Goal: Check status: Check status

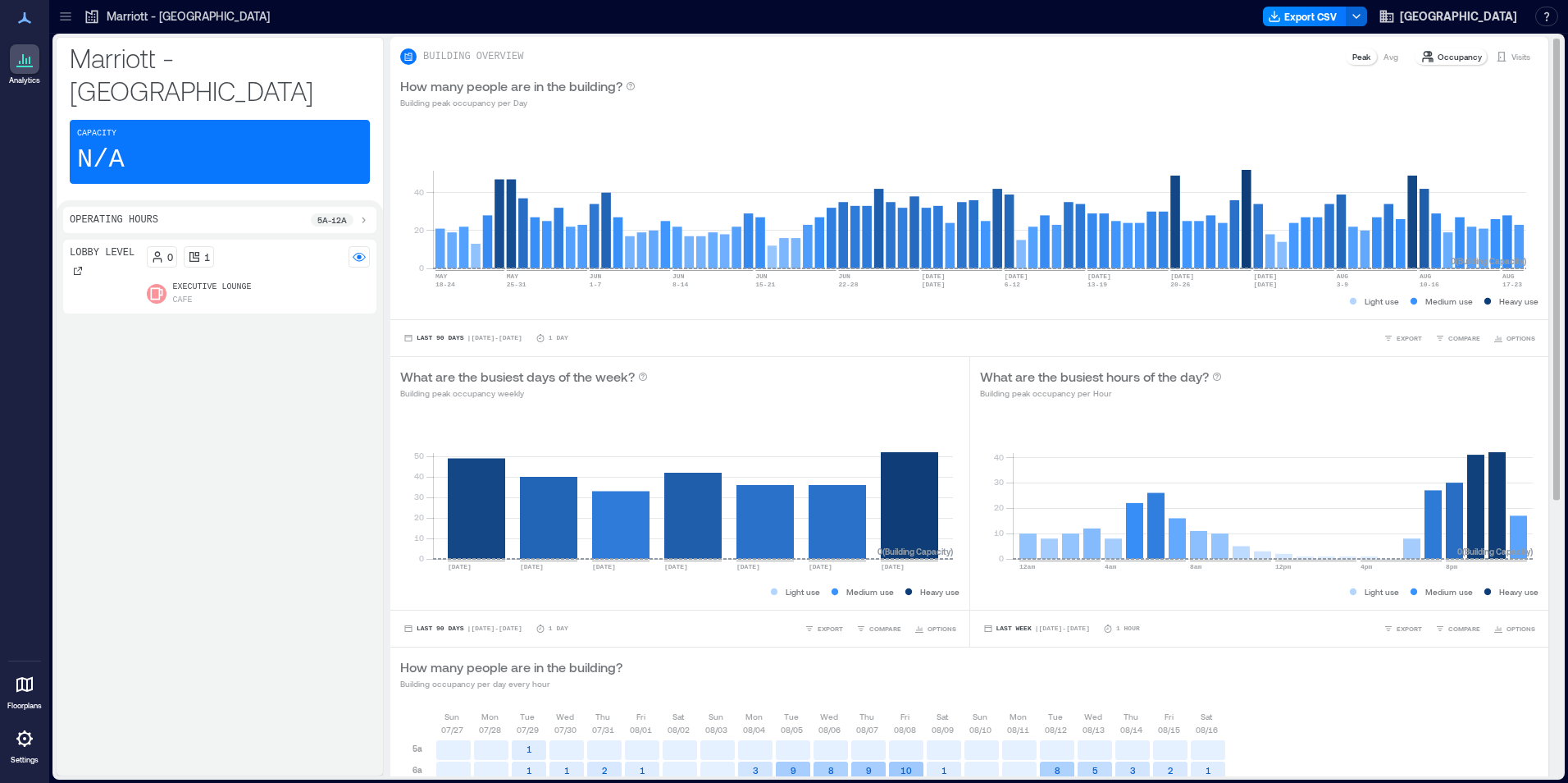
click at [1512, 51] on p "Visits" at bounding box center [1521, 56] width 19 height 13
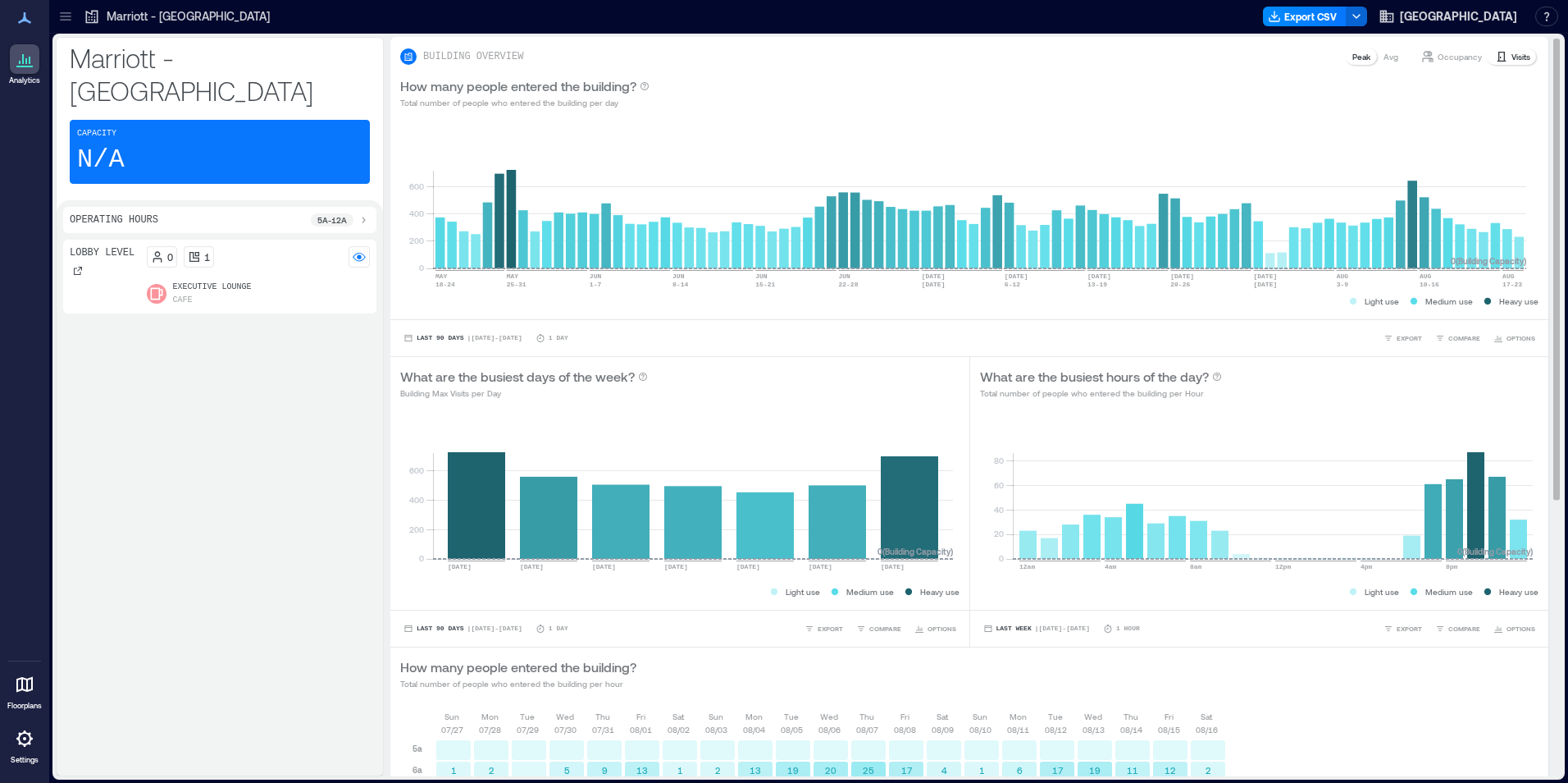
click at [1497, 57] on div "Visits" at bounding box center [1512, 56] width 48 height 17
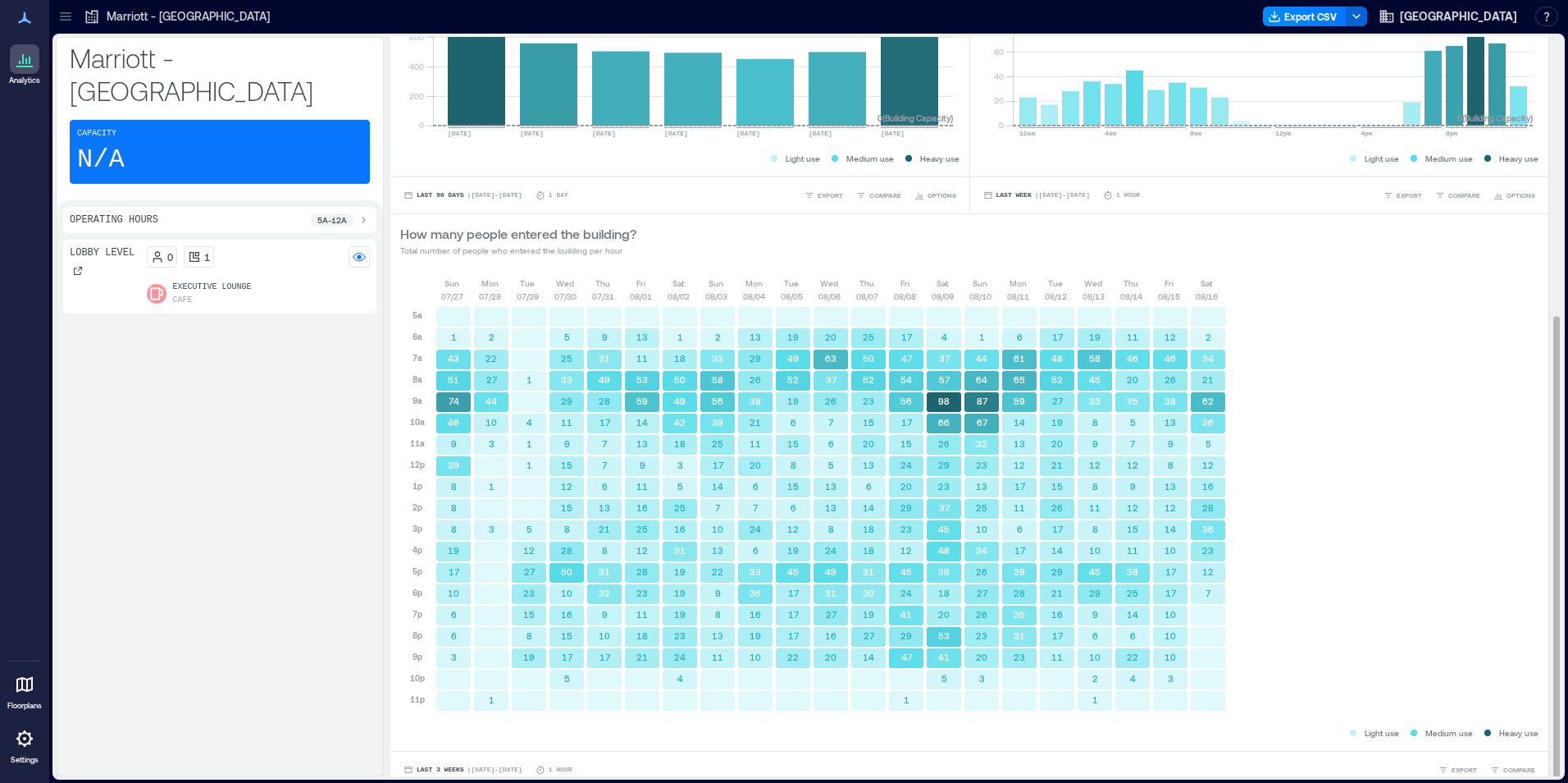
scroll to position [445, 0]
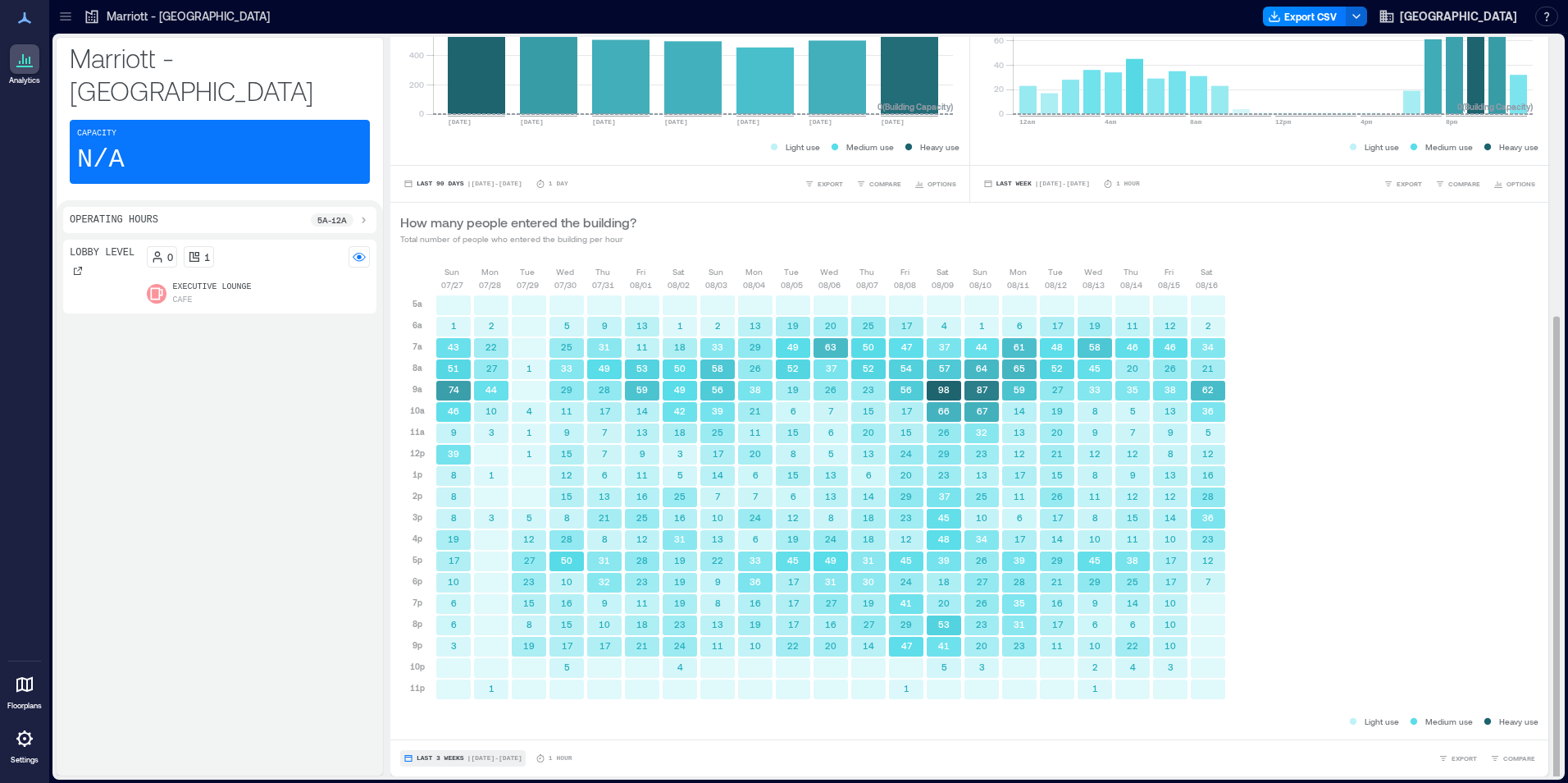
click at [451, 758] on span "Last 3 Weeks" at bounding box center [440, 758] width 47 height 0
click at [442, 731] on span "Custom" at bounding box center [434, 728] width 35 height 12
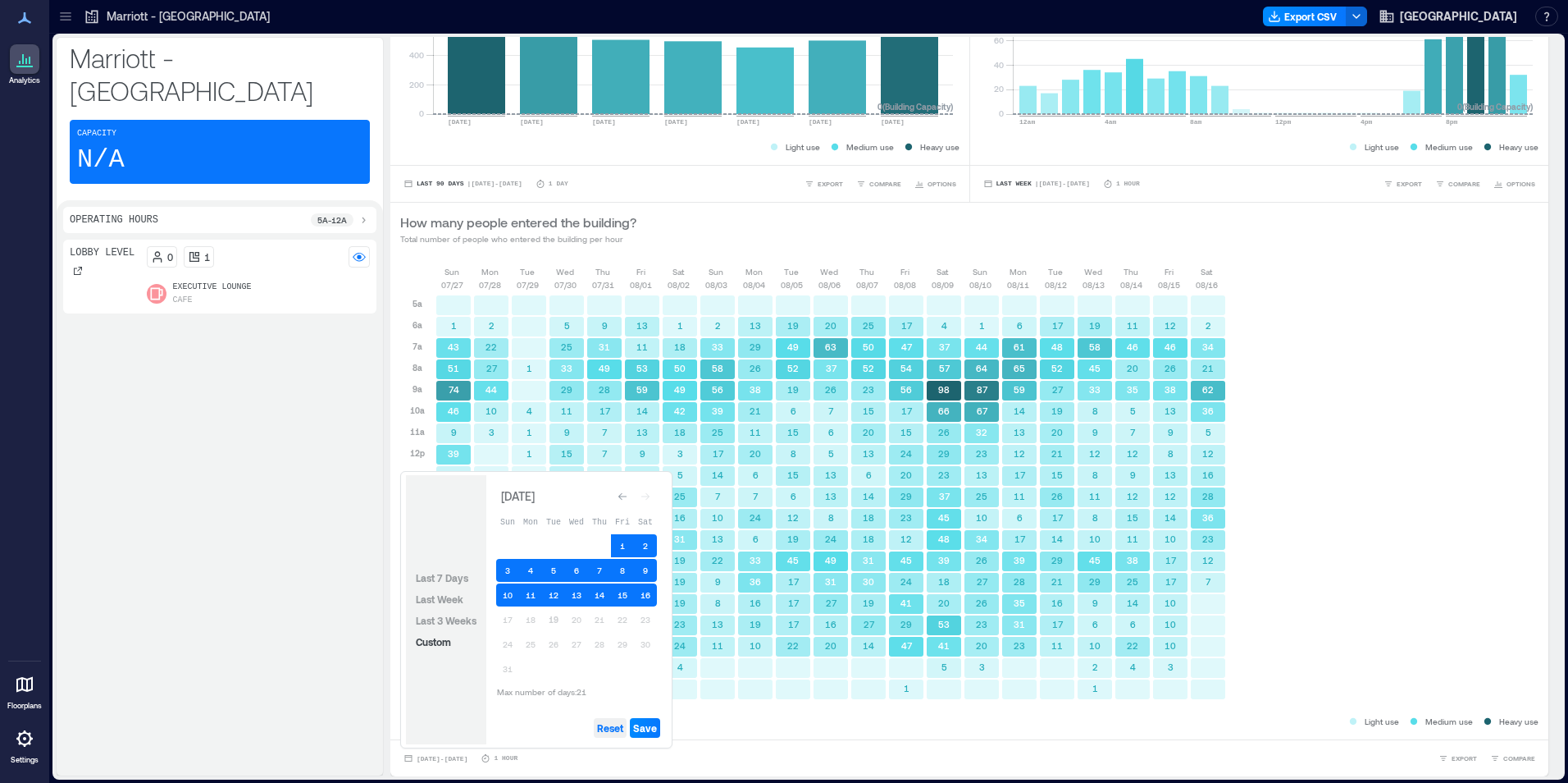
click at [611, 725] on span "Reset" at bounding box center [610, 727] width 27 height 13
click at [554, 620] on button "19" at bounding box center [553, 619] width 23 height 23
click at [537, 617] on button "18" at bounding box center [530, 619] width 23 height 23
click at [649, 723] on span "Save" at bounding box center [645, 727] width 24 height 13
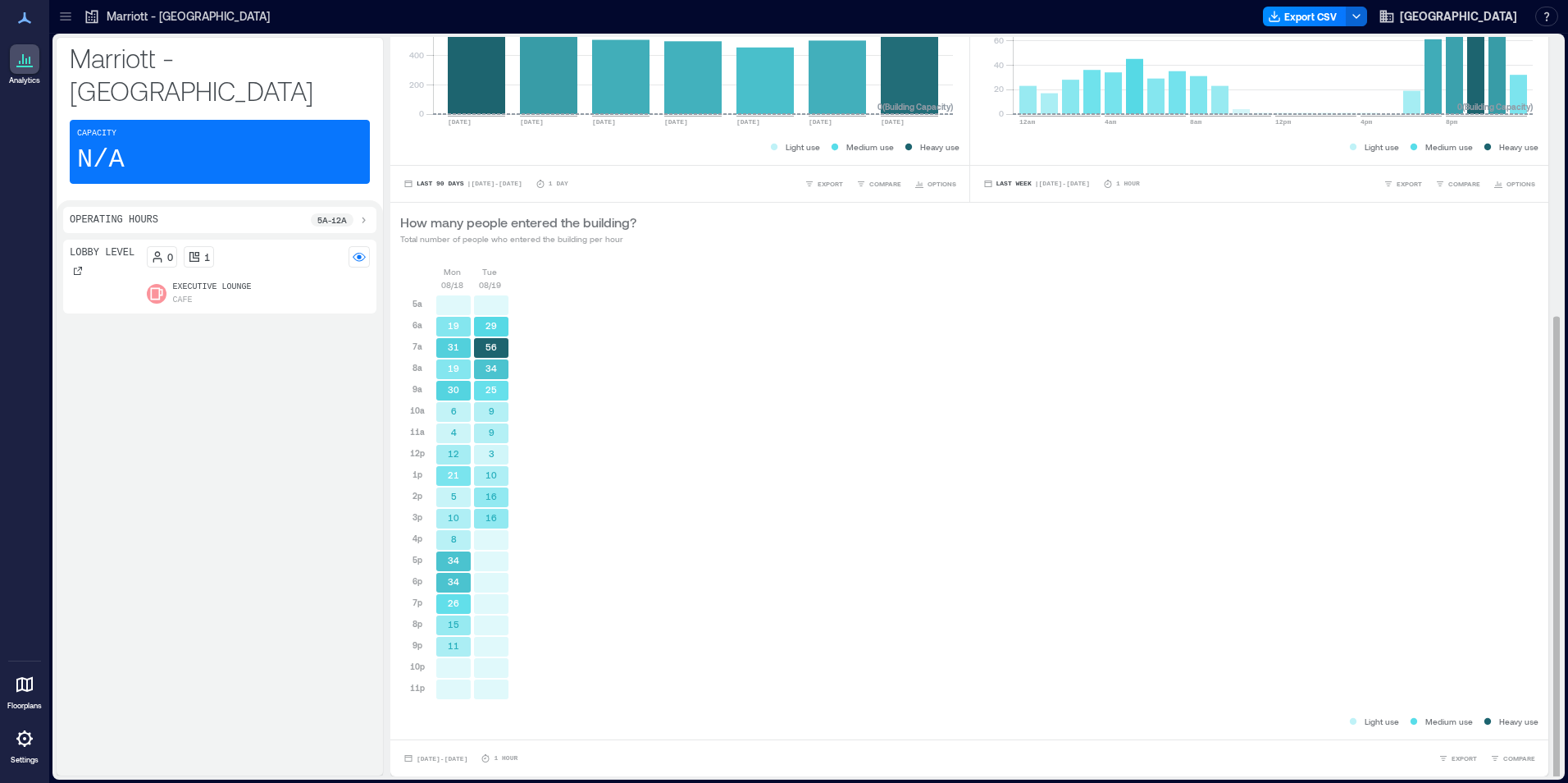
click at [1415, 394] on div "[DATE] [DATE] 5a 6a 7a 8a 9a 10a 11a 12p 1p 2p 3p 4p 5p 6p 7p 8p 9p 10p 11p 19 …" at bounding box center [969, 489] width 1138 height 448
